Goal: Information Seeking & Learning: Compare options

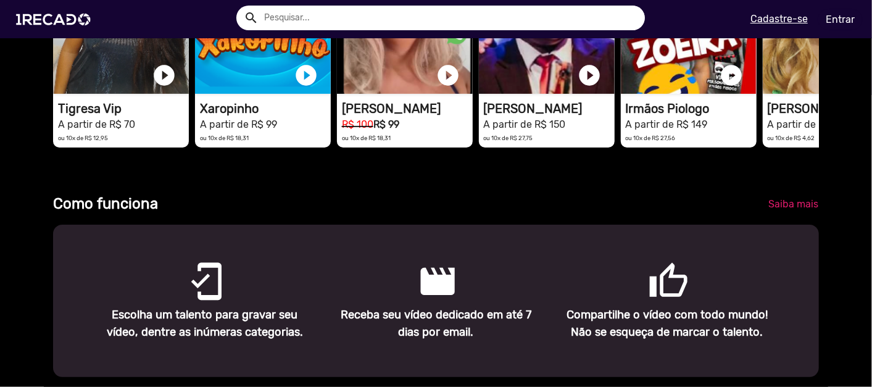
scroll to position [206, 0]
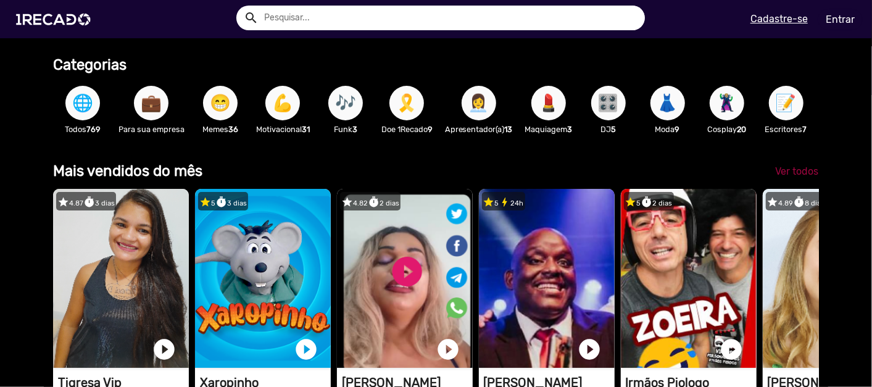
click at [776, 174] on link "Ver todos" at bounding box center [796, 171] width 63 height 22
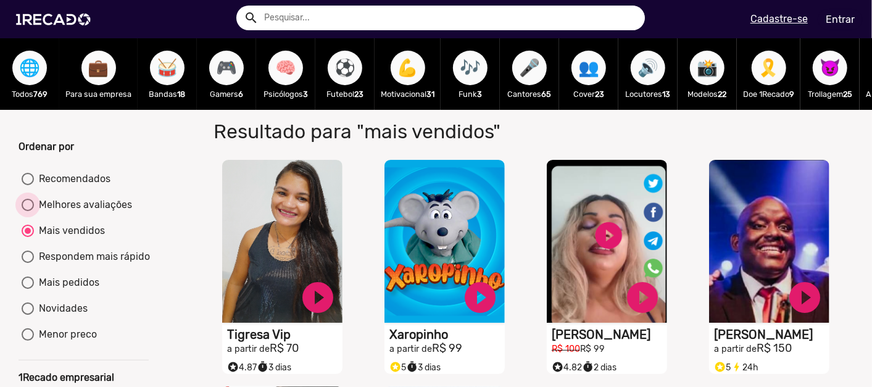
click at [27, 211] on div at bounding box center [28, 205] width 12 height 12
click at [27, 212] on input "Melhores avaliações" at bounding box center [27, 211] width 1 height 1
radio input "true"
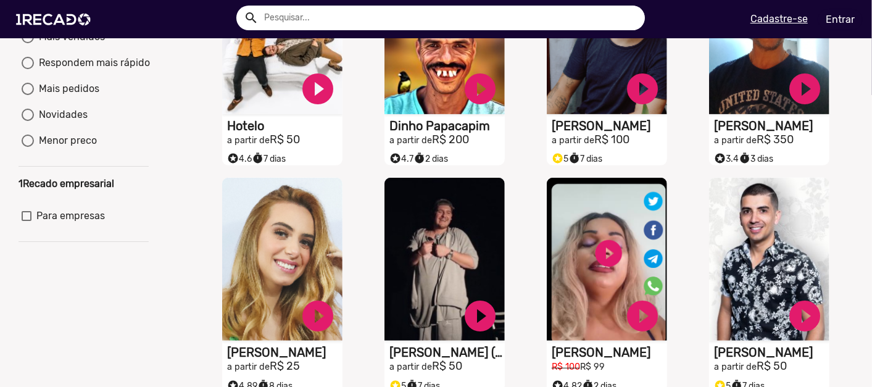
scroll to position [206, 0]
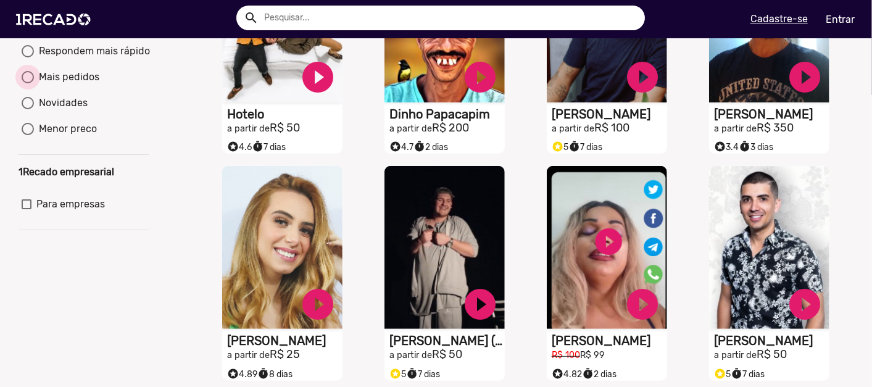
click at [28, 83] on div at bounding box center [28, 77] width 12 height 12
click at [28, 84] on input "Mais pedidos" at bounding box center [27, 83] width 1 height 1
radio input "true"
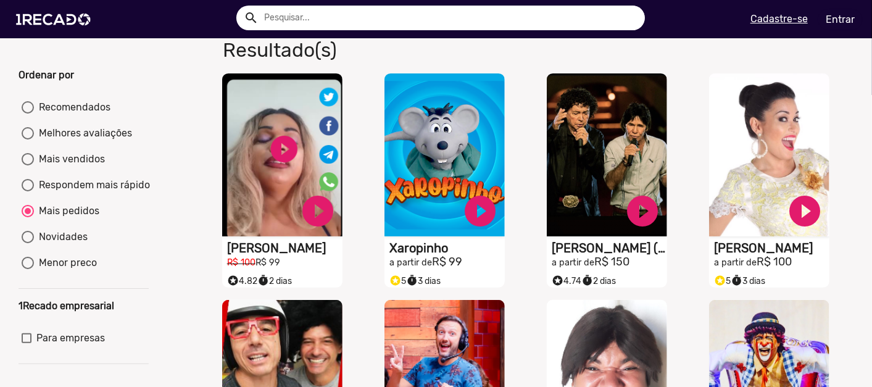
scroll to position [69, 0]
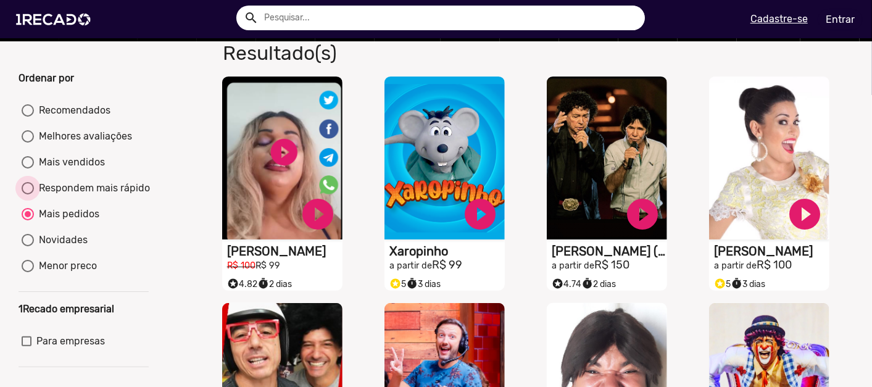
click at [31, 194] on div at bounding box center [28, 188] width 12 height 12
click at [28, 195] on input "Respondem mais rápido" at bounding box center [27, 194] width 1 height 1
radio input "true"
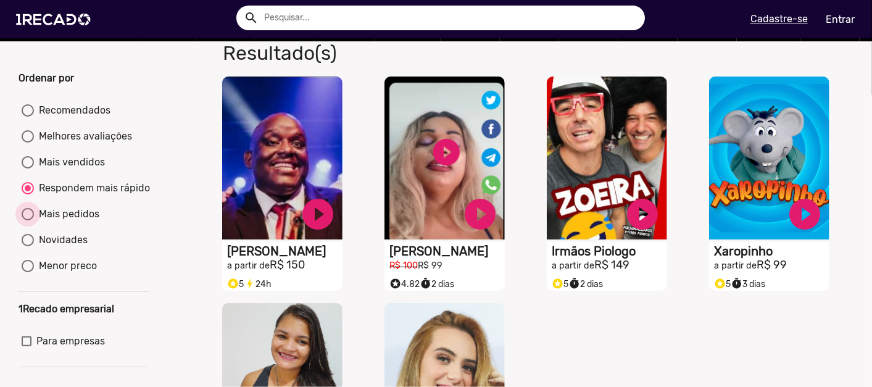
click at [46, 222] on div "Mais pedidos" at bounding box center [66, 214] width 65 height 15
click at [28, 221] on input "Mais pedidos" at bounding box center [27, 220] width 1 height 1
radio input "true"
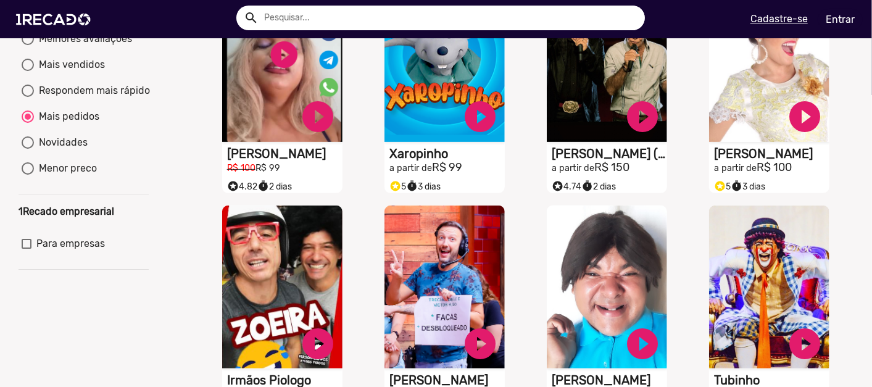
scroll to position [137, 0]
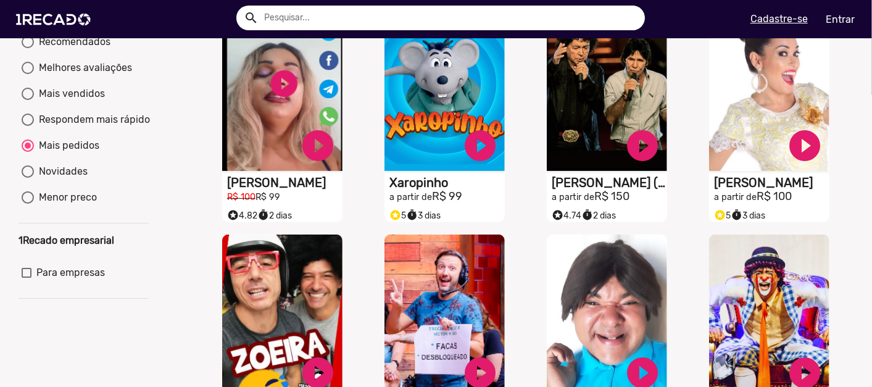
click at [43, 197] on mat-radio-group "Recomendados Melhores avaliações Mais vendidos Respondem mais rápido Mais pedid…" at bounding box center [84, 121] width 130 height 181
click at [33, 204] on div at bounding box center [28, 197] width 12 height 12
click at [28, 204] on input "Menor preco" at bounding box center [27, 204] width 1 height 1
radio input "true"
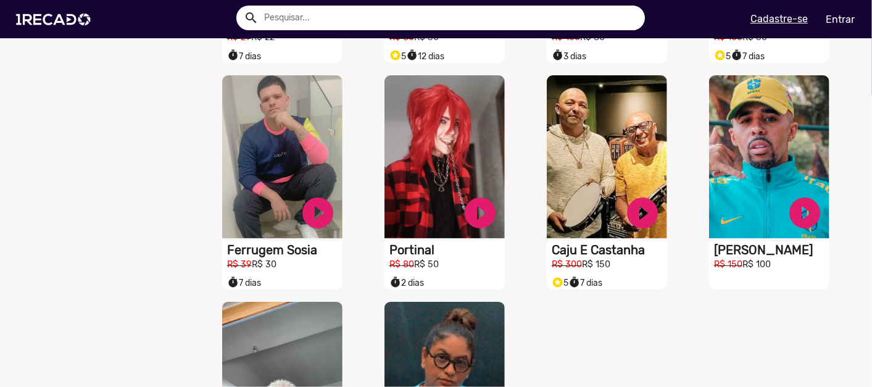
scroll to position [1165, 0]
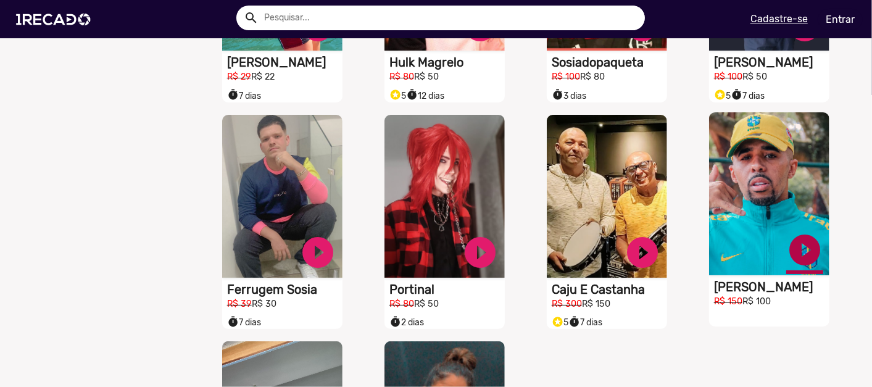
click at [803, 255] on link "play_circle_filled" at bounding box center [804, 249] width 37 height 37
